Goal: Information Seeking & Learning: Learn about a topic

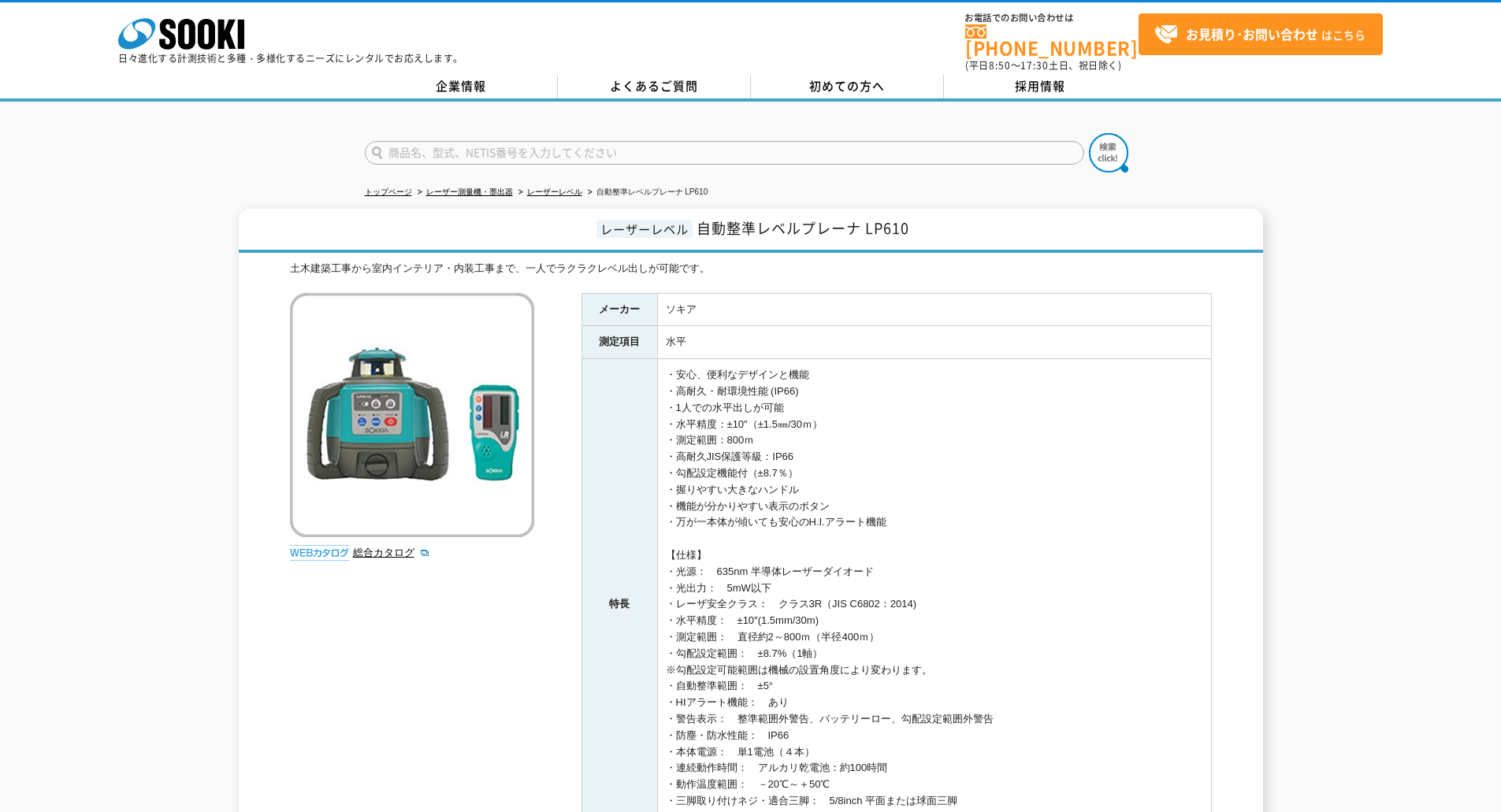
drag, startPoint x: 783, startPoint y: 417, endPoint x: 855, endPoint y: 419, distance: 72.0
click at [855, 419] on td "・安心、便利なデザインと機能 ・高耐久・耐環境性能 (IP66) ・1人での水平出しが可能 ・水平精度：±10″（±1.5㎜/30ｍ） ・測定範囲：800ｍ …" at bounding box center [933, 605] width 554 height 491
drag, startPoint x: 855, startPoint y: 420, endPoint x: 873, endPoint y: 431, distance: 21.1
click at [873, 431] on td "・安心、便利なデザインと機能 ・高耐久・耐環境性能 (IP66) ・1人での水平出しが可能 ・水平精度：±10″（±1.5㎜/30ｍ） ・測定範囲：800ｍ …" at bounding box center [933, 605] width 554 height 491
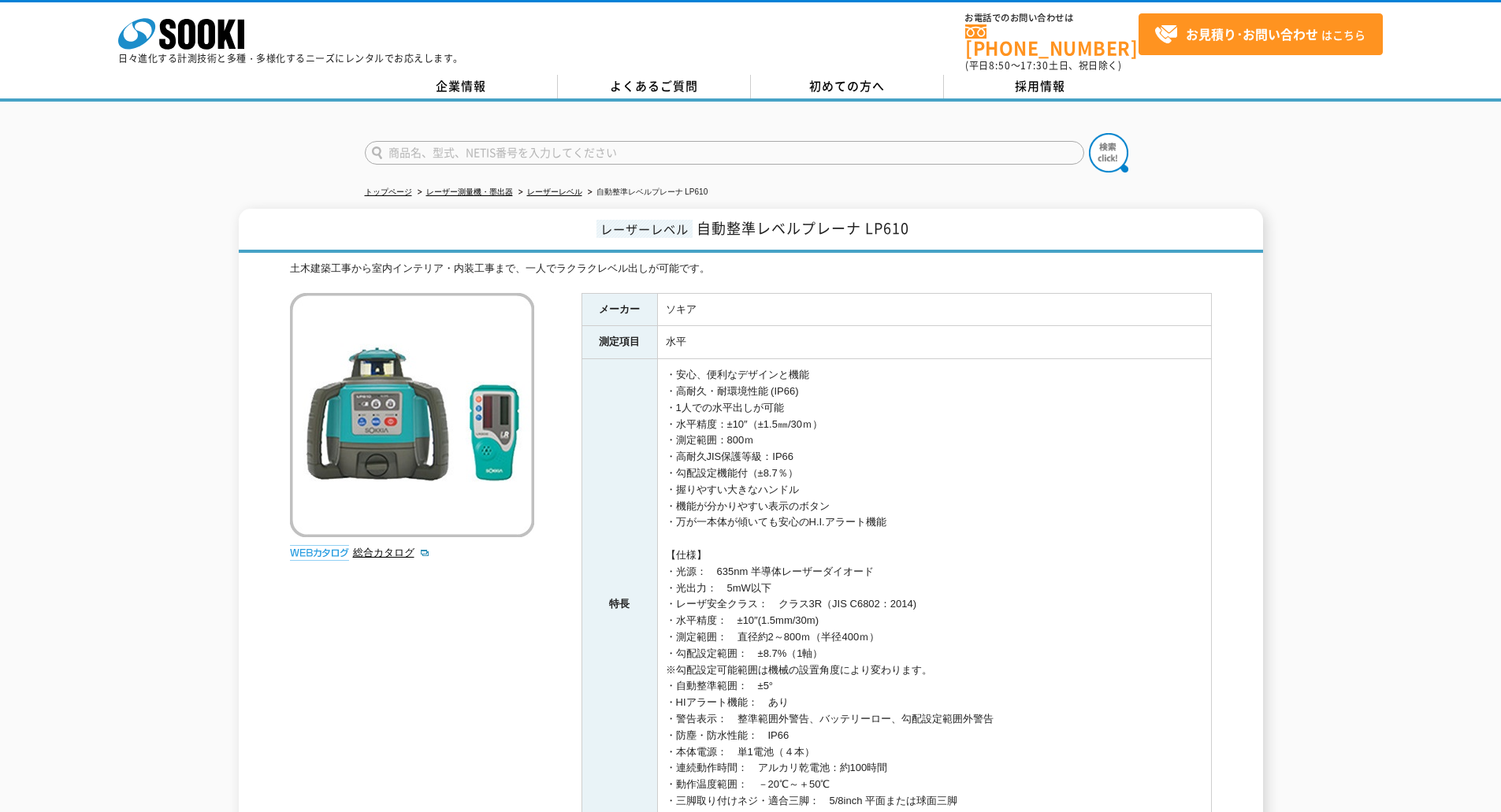
click at [872, 433] on td "・安心、便利なデザインと機能 ・高耐久・耐環境性能 (IP66) ・1人での水平出しが可能 ・水平精度：±10″（±1.5㎜/30ｍ） ・測定範囲：800ｍ …" at bounding box center [933, 605] width 554 height 491
drag, startPoint x: 851, startPoint y: 458, endPoint x: 1007, endPoint y: 587, distance: 202.4
click at [1007, 587] on td "・安心、便利なデザインと機能 ・高耐久・耐環境性能 (IP66) ・1人での水平出しが可能 ・水平精度：±10″（±1.5㎜/30ｍ） ・測定範囲：800ｍ …" at bounding box center [933, 605] width 554 height 491
click at [1007, 586] on td "・安心、便利なデザインと機能 ・高耐久・耐環境性能 (IP66) ・1人での水平出しが可能 ・水平精度：±10″（±1.5㎜/30ｍ） ・測定範囲：800ｍ …" at bounding box center [933, 605] width 554 height 491
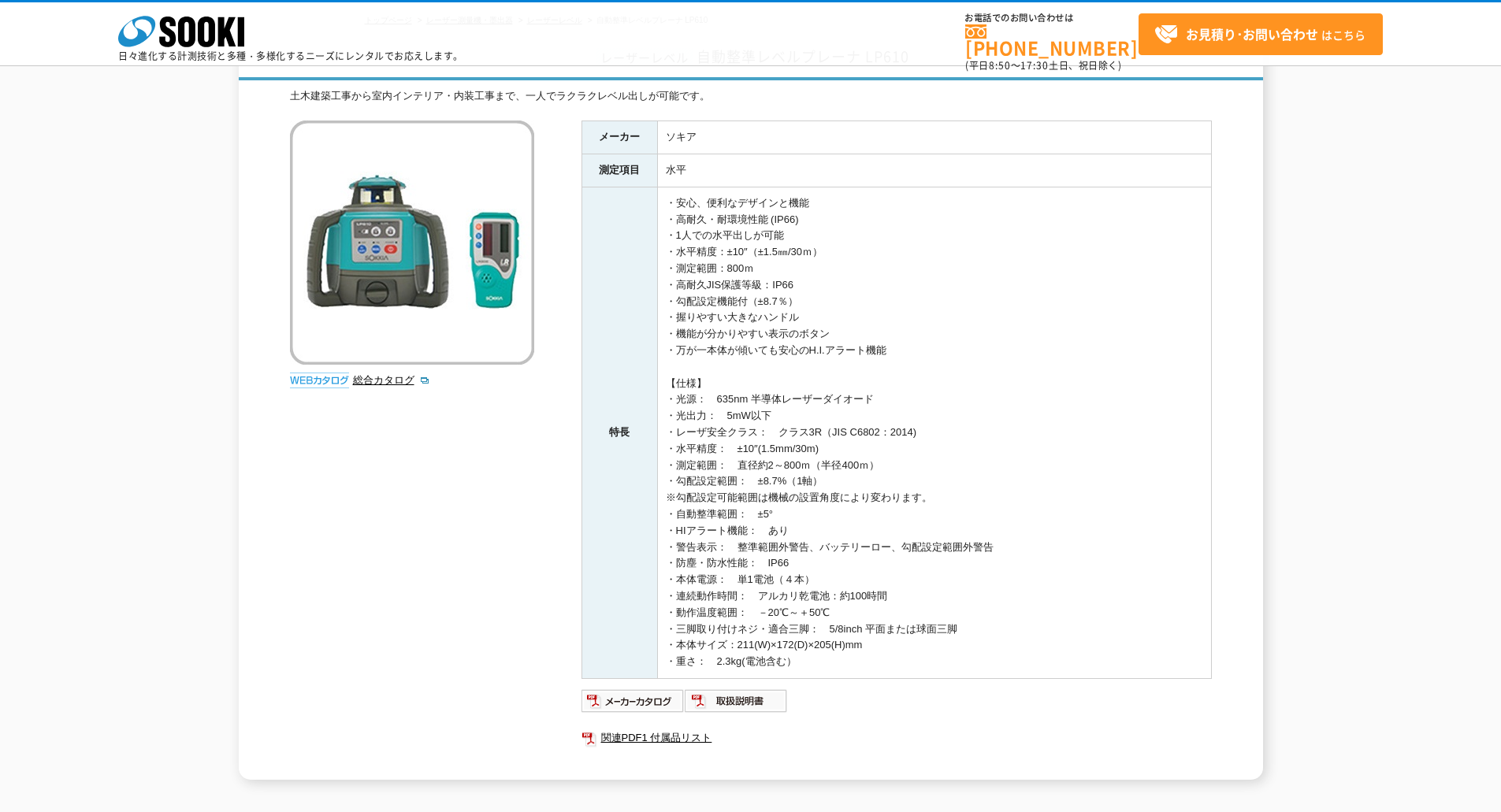
scroll to position [105, 0]
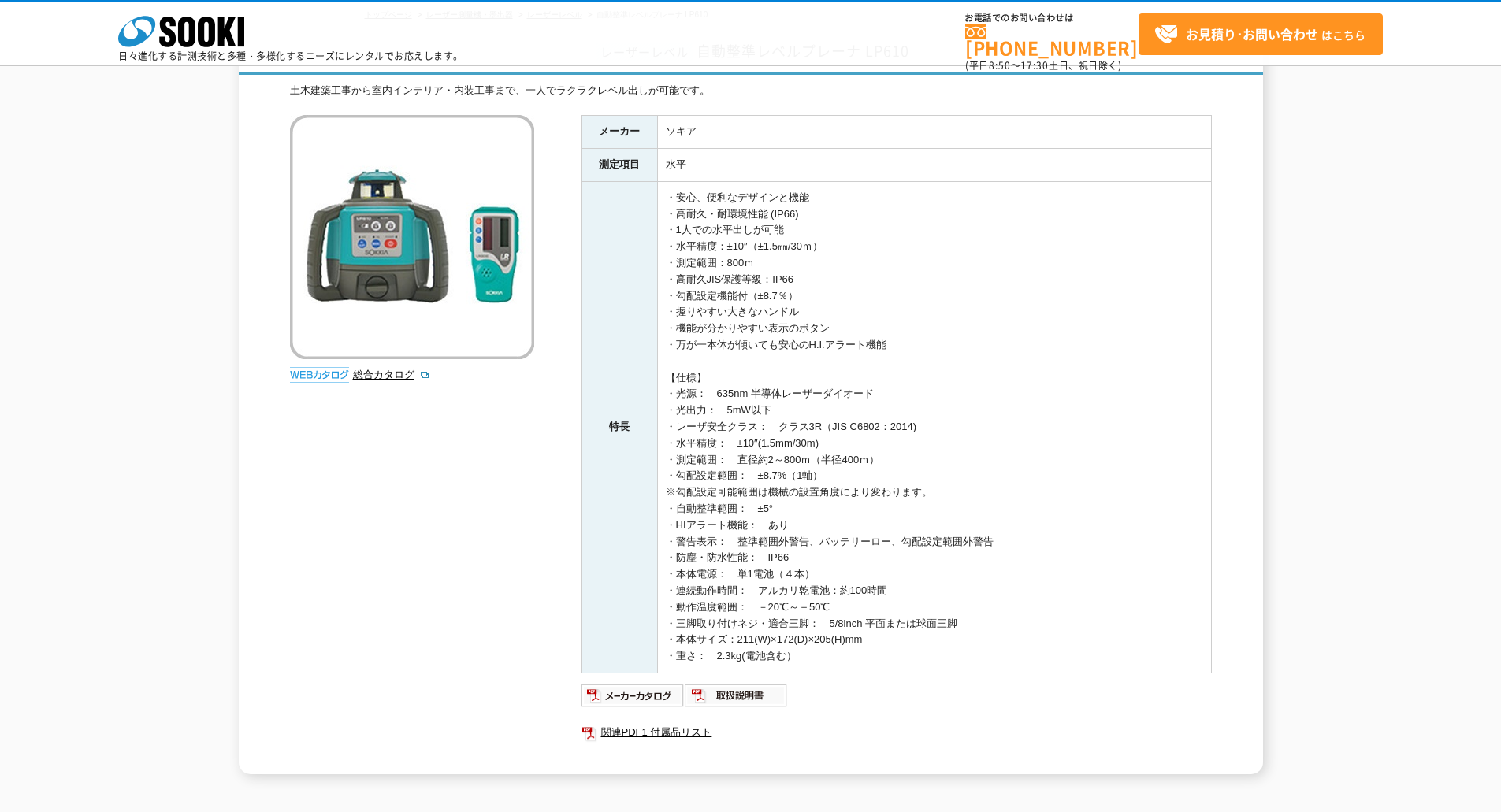
drag, startPoint x: 881, startPoint y: 401, endPoint x: 842, endPoint y: 443, distance: 57.3
click at [842, 443] on td "・安心、便利なデザインと機能 ・高耐久・耐環境性能 (IP66) ・1人での水平出しが可能 ・水平精度：±10″（±1.5㎜/30ｍ） ・測定範囲：800ｍ …" at bounding box center [933, 426] width 554 height 491
drag, startPoint x: 843, startPoint y: 444, endPoint x: 882, endPoint y: 463, distance: 43.4
click at [882, 463] on td "・安心、便利なデザインと機能 ・高耐久・耐環境性能 (IP66) ・1人での水平出しが可能 ・水平精度：±10″（±1.5㎜/30ｍ） ・測定範囲：800ｍ …" at bounding box center [933, 426] width 554 height 491
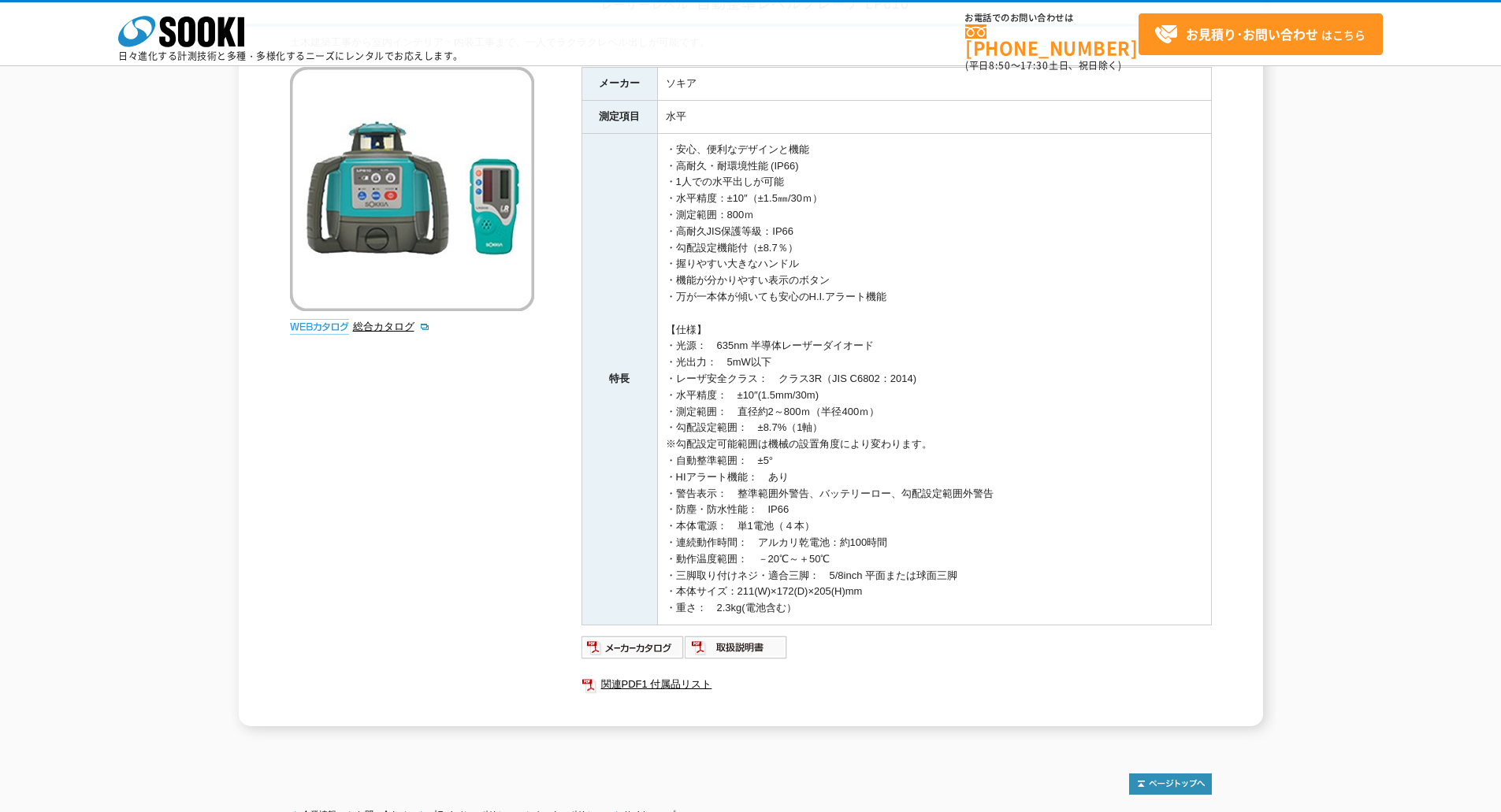
scroll to position [157, 0]
